Goal: Navigation & Orientation: Find specific page/section

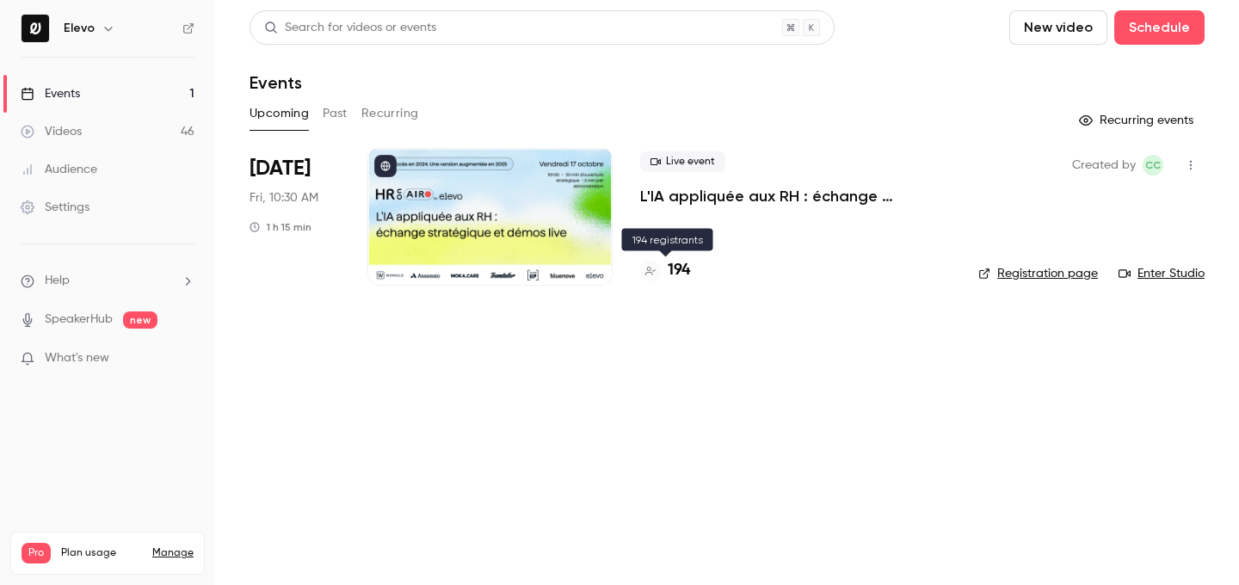
click at [675, 270] on h4 "194" at bounding box center [679, 270] width 22 height 23
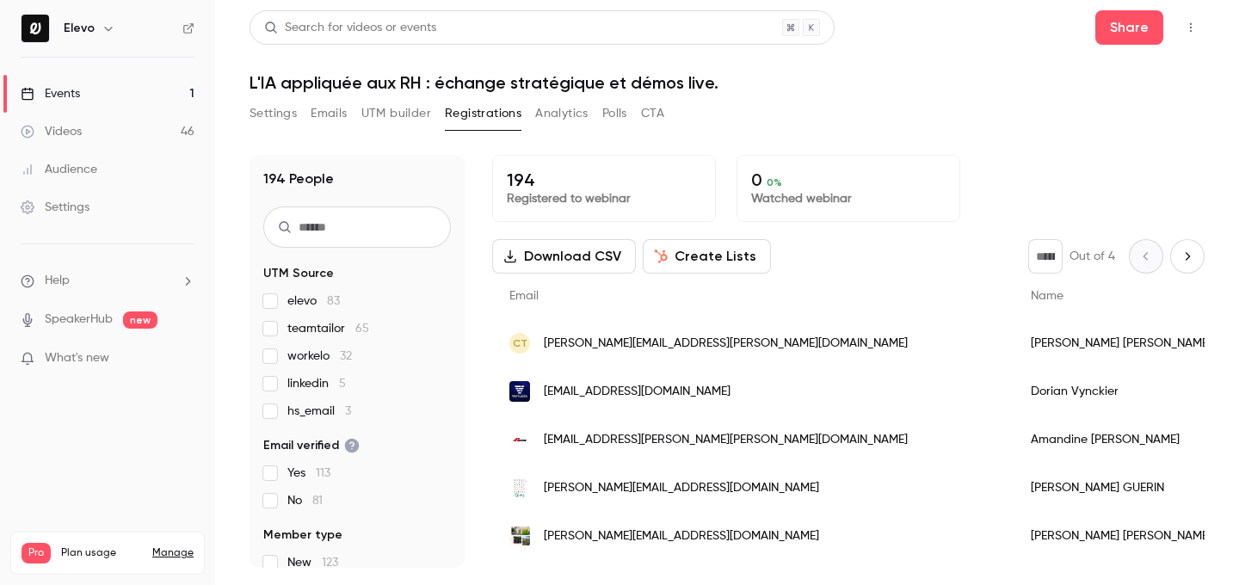
click at [177, 99] on link "Events 1" at bounding box center [107, 94] width 215 height 38
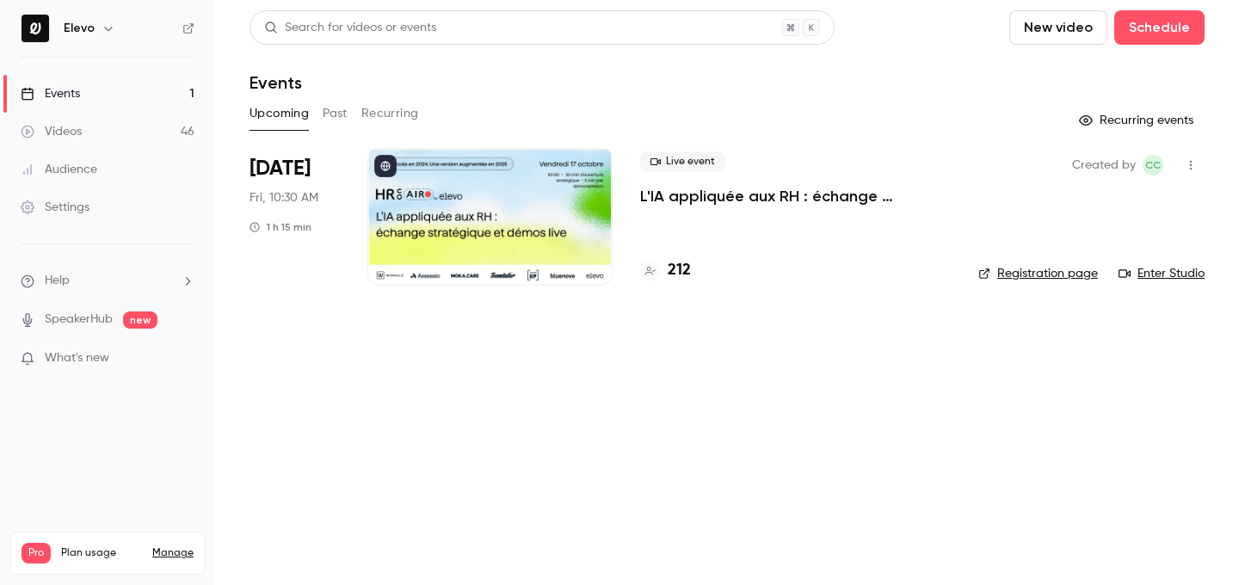
click at [114, 118] on link "Videos 46" at bounding box center [107, 132] width 215 height 38
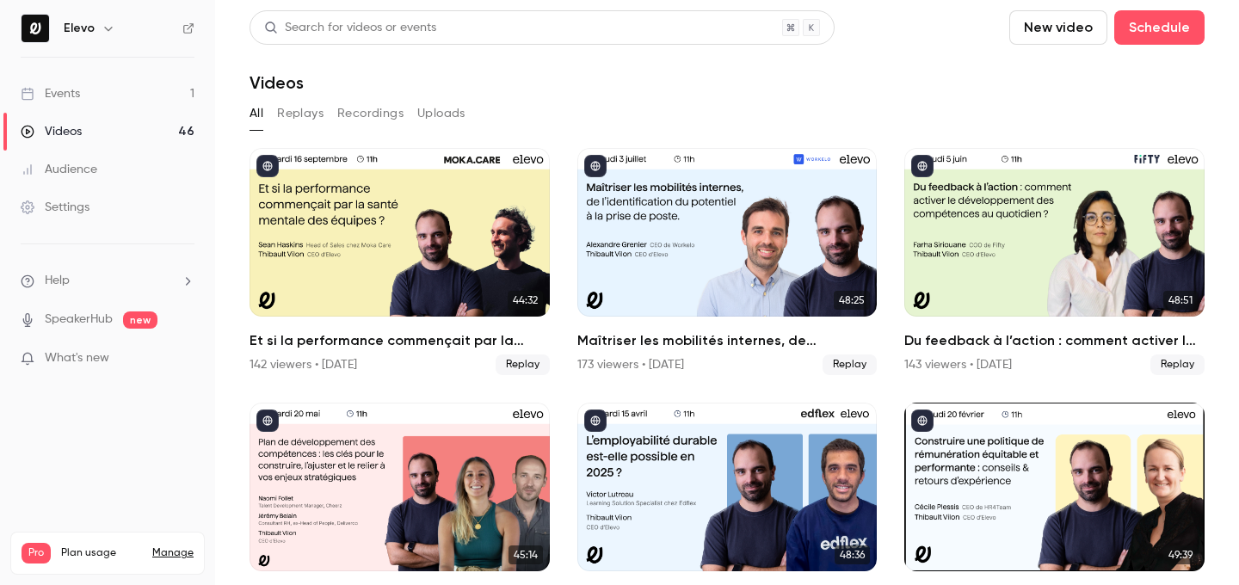
click at [114, 108] on link "Events 1" at bounding box center [107, 94] width 215 height 38
